Goal: Information Seeking & Learning: Find specific fact

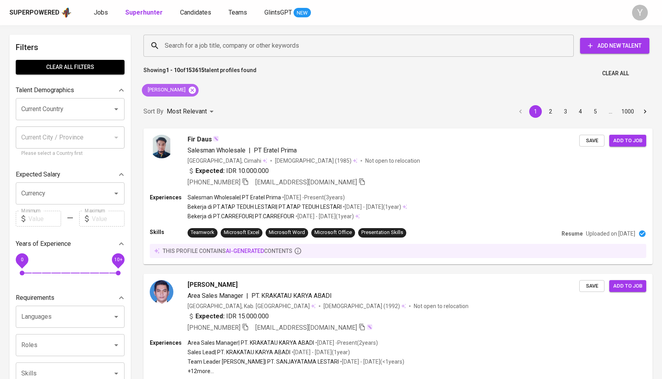
click at [189, 89] on icon at bounding box center [192, 89] width 7 height 7
click at [198, 50] on input "Search for a job title, company or other keywords" at bounding box center [360, 45] width 395 height 15
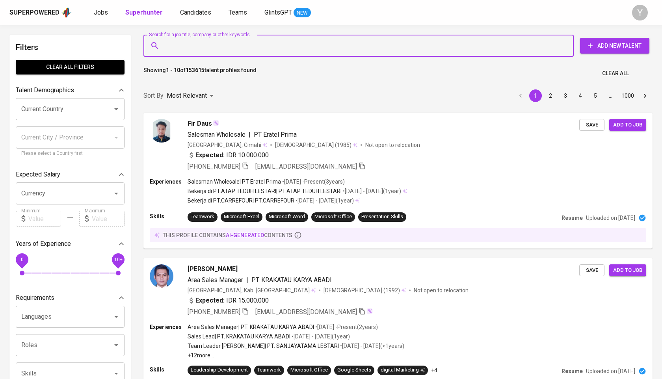
paste input "mutiahsnf@gmail.com"
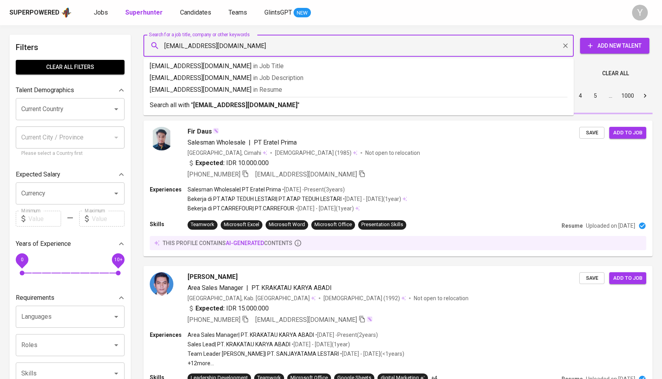
type input "mutiahsnf@gmail.com"
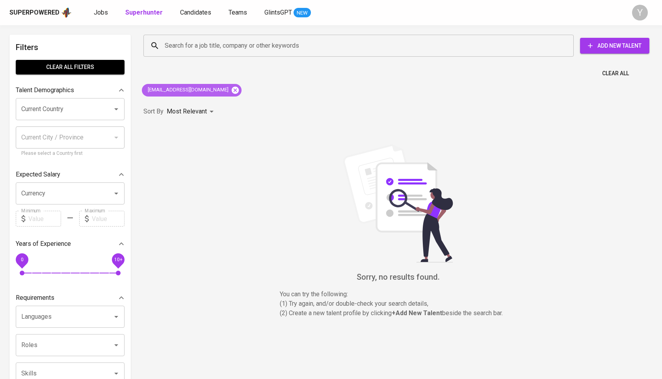
click at [231, 89] on icon at bounding box center [235, 90] width 9 height 9
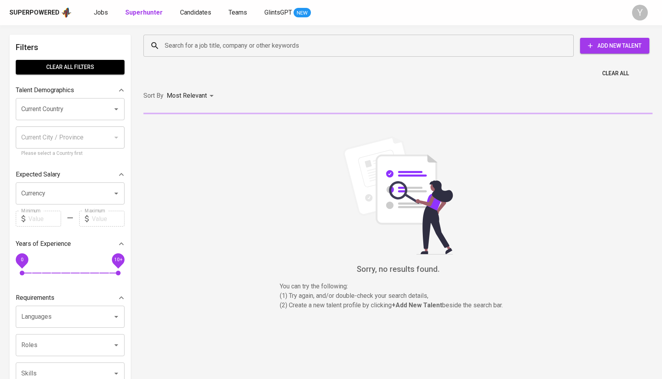
click at [208, 47] on input "Search for a job title, company or other keywords" at bounding box center [360, 45] width 395 height 15
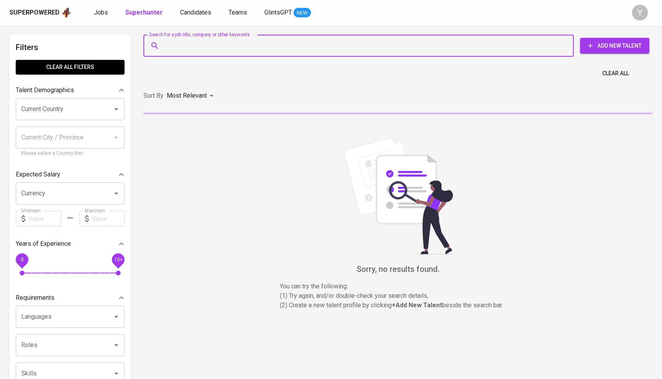
paste input "chandrarudy99@gmail.com"
type input "chandrarudy99@gmail.com"
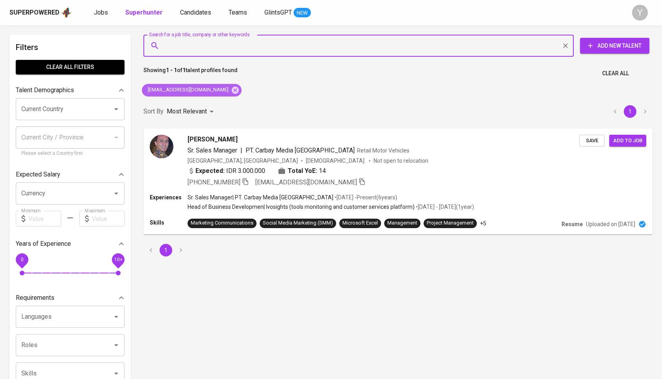
click at [209, 89] on span "chandrarudy99@gmail.com" at bounding box center [187, 89] width 91 height 7
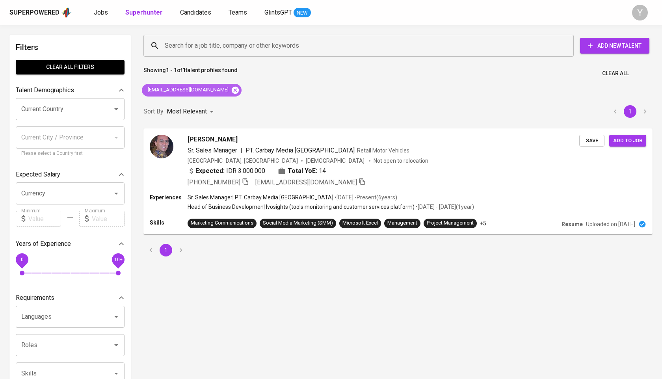
click at [231, 89] on icon at bounding box center [235, 90] width 9 height 9
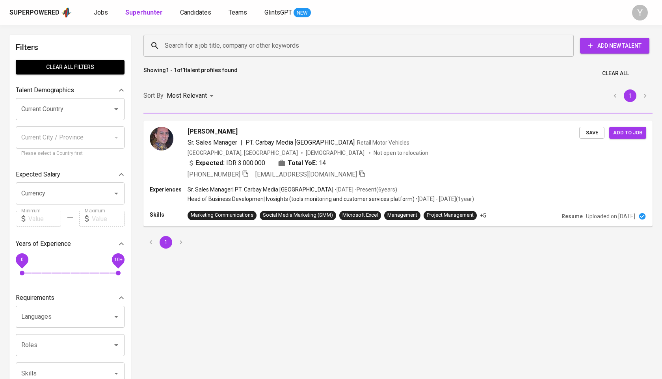
click at [215, 43] on input "Search for a job title, company or other keywords" at bounding box center [360, 45] width 395 height 15
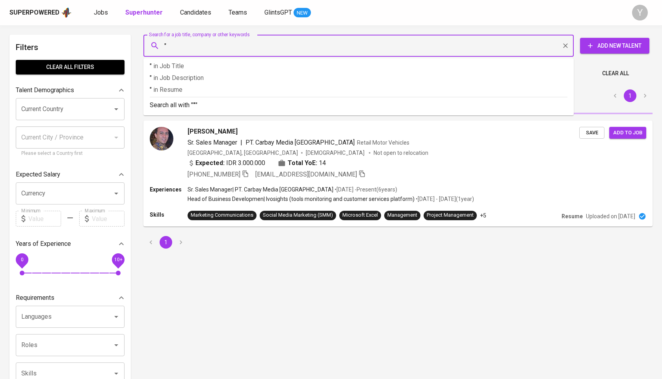
paste input "Natalia Kurniawan"
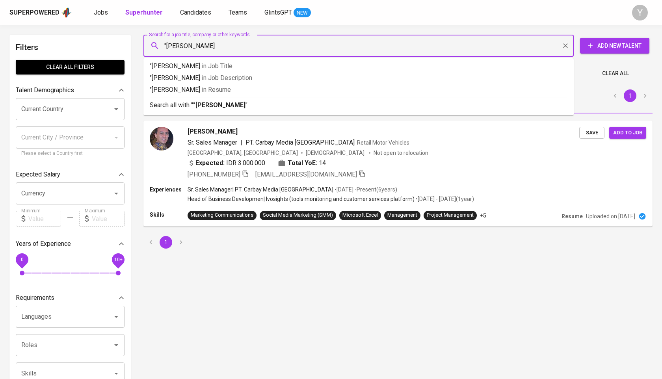
type input ""Natalia Kurniawan""
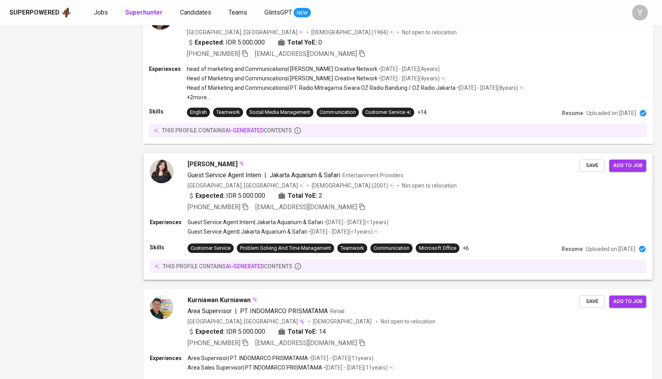
scroll to position [665, 0]
click at [163, 178] on img at bounding box center [161, 171] width 24 height 24
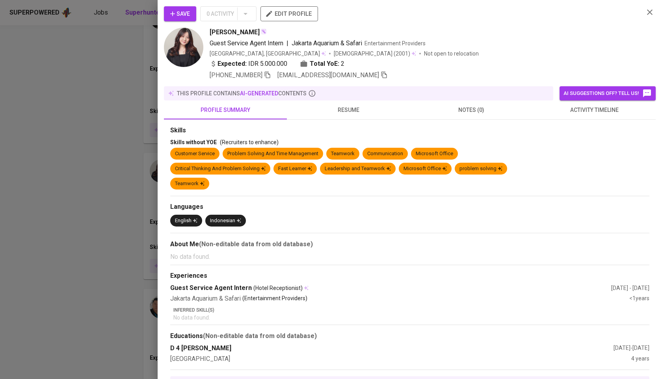
click at [122, 113] on div at bounding box center [331, 189] width 662 height 379
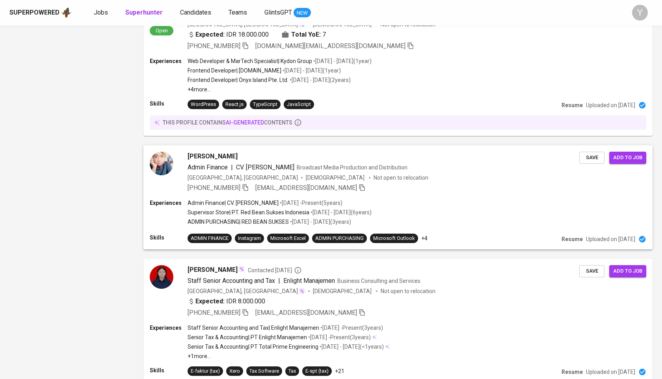
scroll to position [1172, 0]
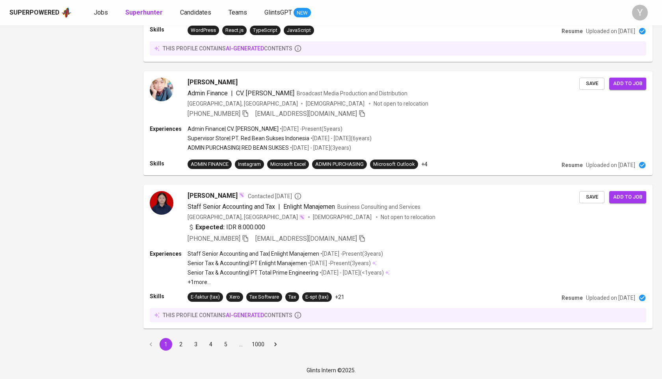
click at [177, 348] on div "1 2 3 4 5 … 1000" at bounding box center [398, 344] width 518 height 22
click at [180, 345] on button "2" at bounding box center [180, 344] width 13 height 13
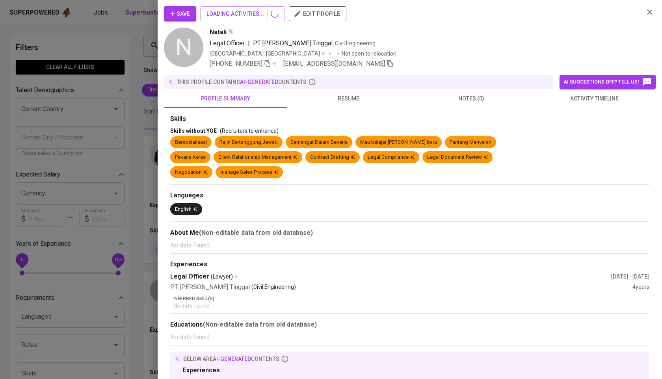
click at [137, 185] on div at bounding box center [331, 189] width 662 height 379
click at [154, 124] on div at bounding box center [331, 189] width 662 height 379
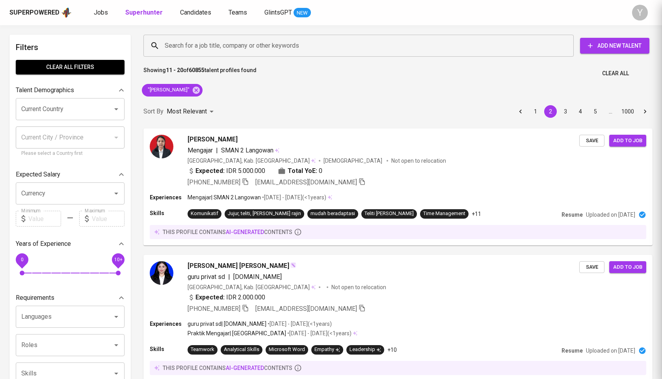
drag, startPoint x: 133, startPoint y: 127, endPoint x: 369, endPoint y: 1, distance: 268.0
click at [133, 127] on div at bounding box center [331, 189] width 662 height 379
click at [198, 90] on icon at bounding box center [196, 90] width 9 height 9
click at [216, 48] on input "Search for a job title, company or other keywords" at bounding box center [360, 45] width 395 height 15
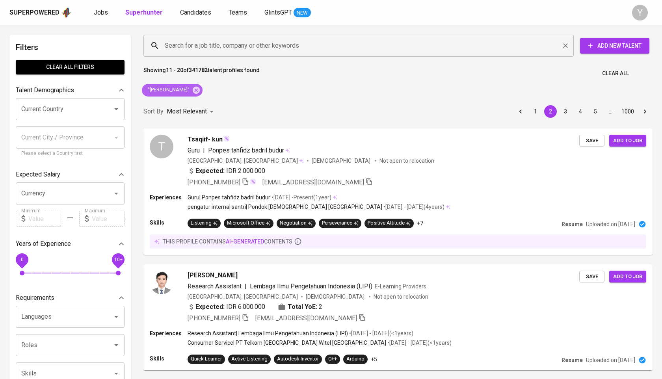
drag, startPoint x: 219, startPoint y: 91, endPoint x: 237, endPoint y: 50, distance: 44.6
click at [200, 91] on icon at bounding box center [196, 89] width 7 height 7
click at [237, 50] on input "Search for a job title, company or other keywords" at bounding box center [360, 45] width 395 height 15
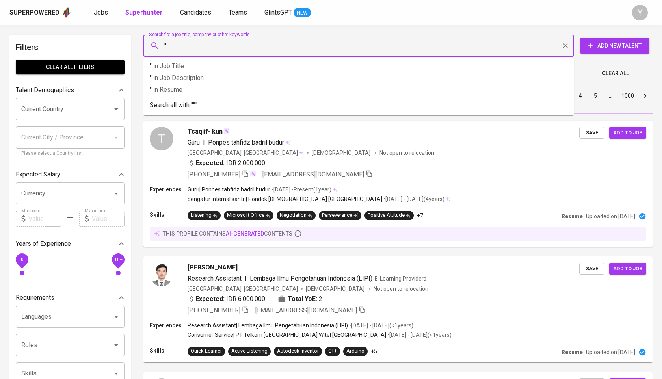
paste input "[PERSON_NAME]"
type input ""[PERSON_NAME]""
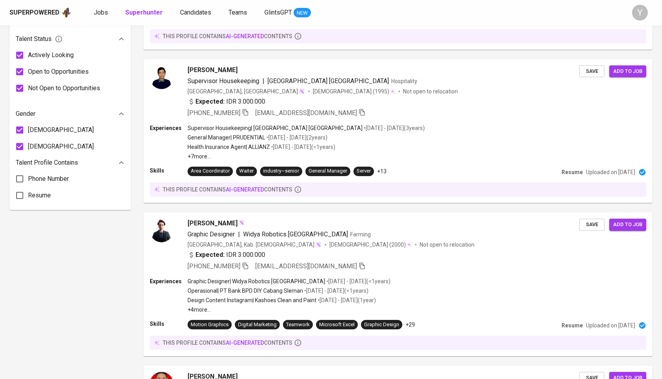
scroll to position [1, 0]
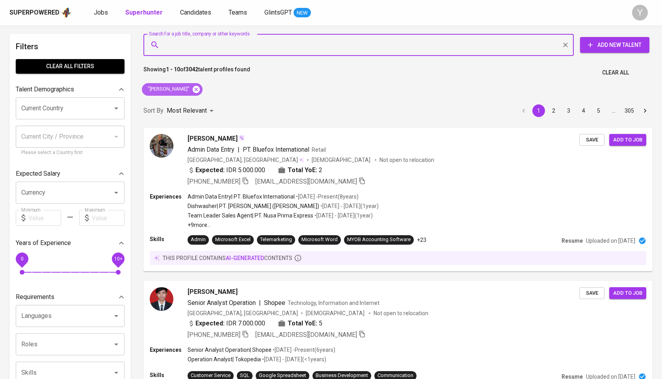
click at [192, 92] on icon at bounding box center [196, 89] width 9 height 9
click at [193, 50] on input "Search for a job title, company or other keywords" at bounding box center [360, 44] width 395 height 15
paste input "[PERSON_NAME]"
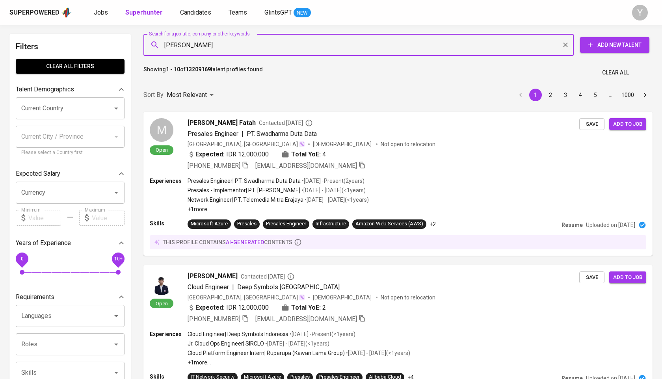
click at [310, 37] on input "[PERSON_NAME]" at bounding box center [360, 44] width 395 height 15
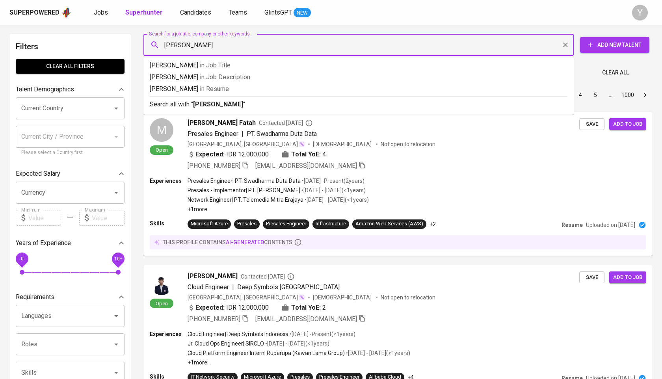
paste input "radhea"
type input "Aradhea tiyu athama"
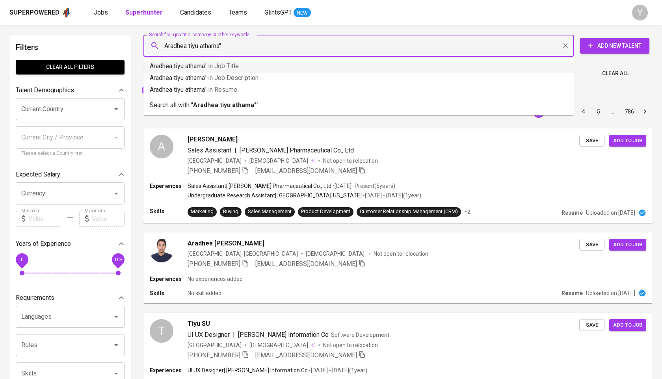
click at [166, 46] on input "Aradhea tiyu athama"" at bounding box center [360, 45] width 395 height 15
type input ""Aradhea tiyu athama""
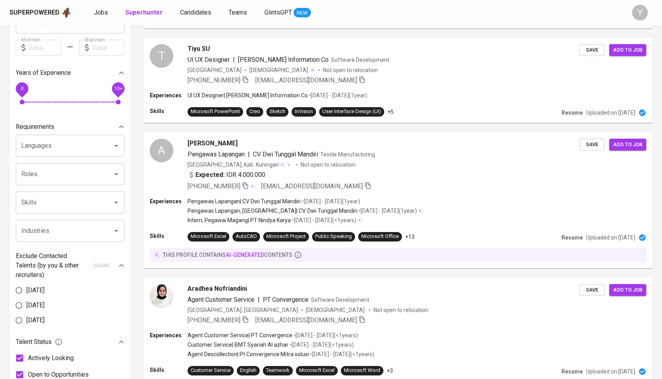
scroll to position [263, 0]
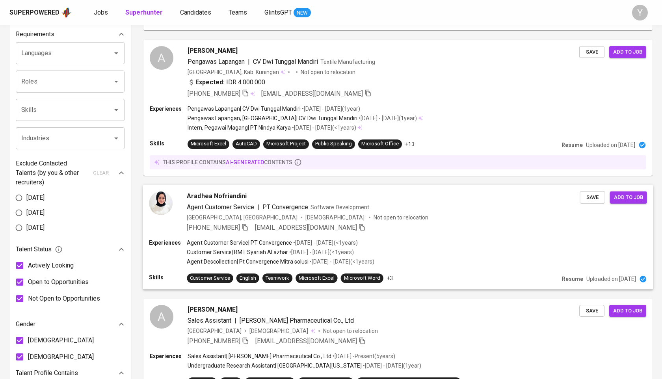
scroll to position [719, 0]
